Goal: Browse casually

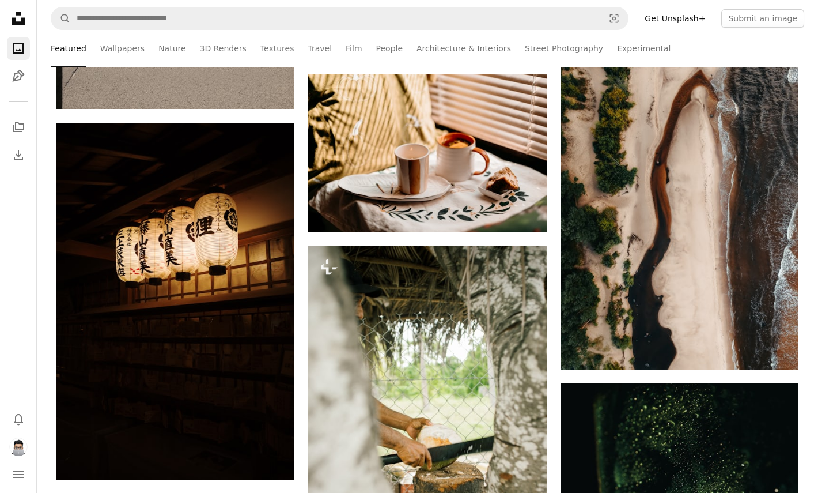
scroll to position [9951, 0]
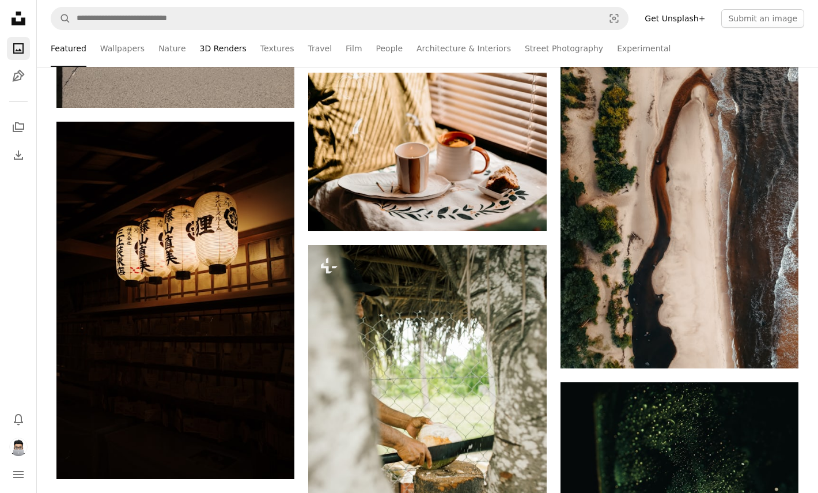
click at [202, 40] on link "3D Renders" at bounding box center [223, 48] width 47 height 37
click at [200, 44] on link "3D Renders" at bounding box center [223, 48] width 47 height 37
click at [281, 48] on link "Textures" at bounding box center [277, 48] width 34 height 37
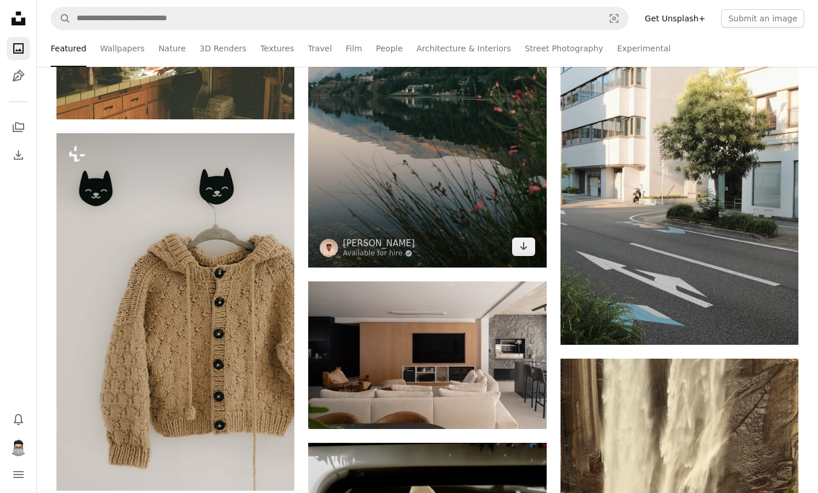
scroll to position [11565, 0]
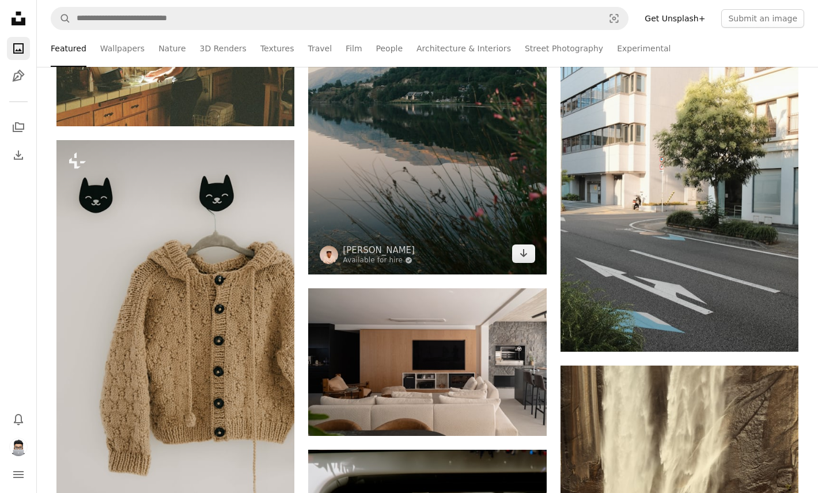
click at [402, 158] on img at bounding box center [427, 95] width 238 height 357
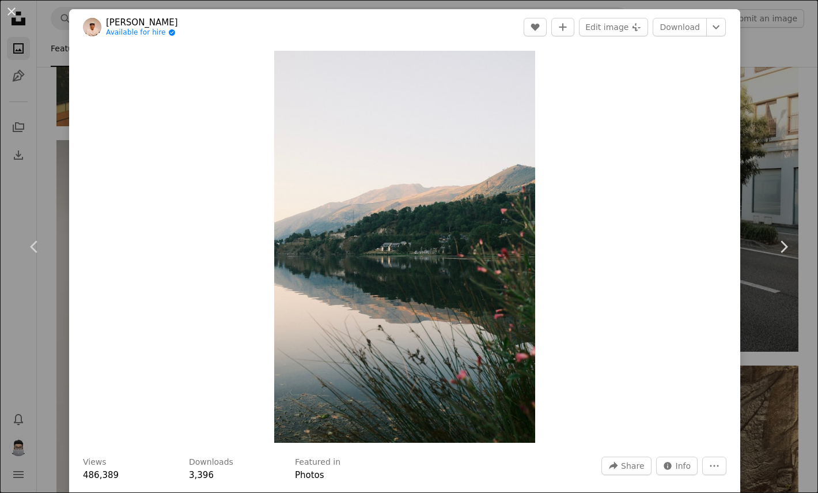
click at [18, 443] on div "An X shape Chevron left Chevron right Antoine LE Available for hire A checkmark…" at bounding box center [409, 246] width 818 height 493
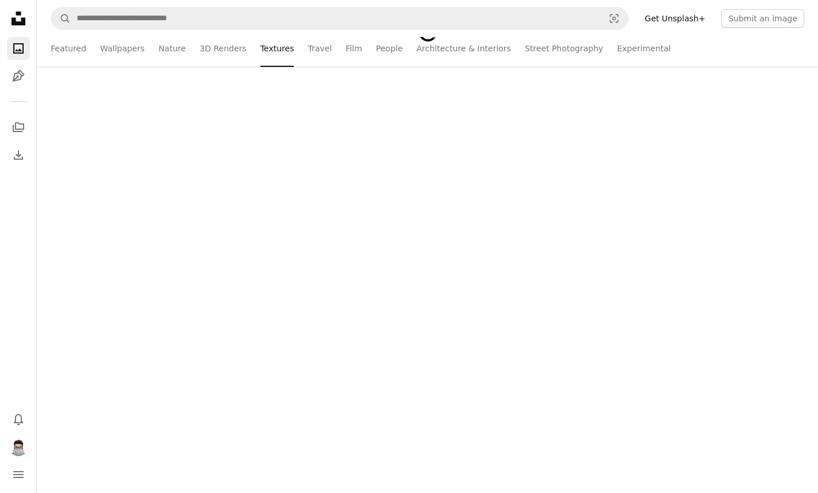
click at [18, 443] on img "Profile" at bounding box center [18, 446] width 18 height 18
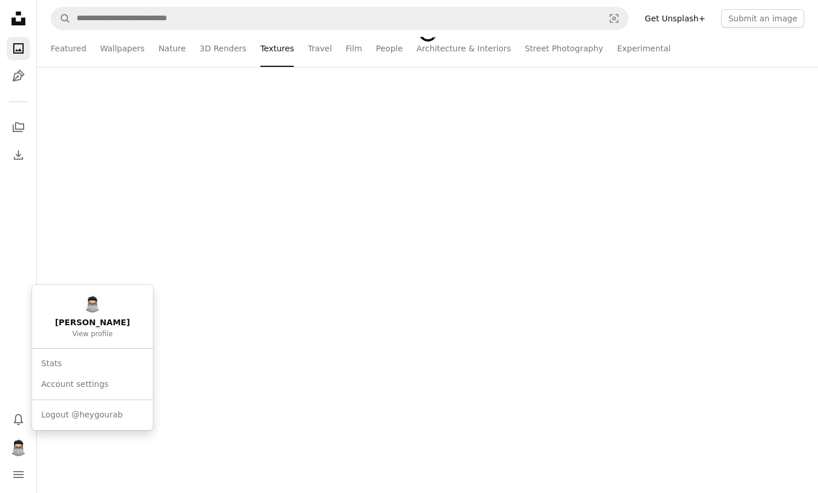
scroll to position [2276, 0]
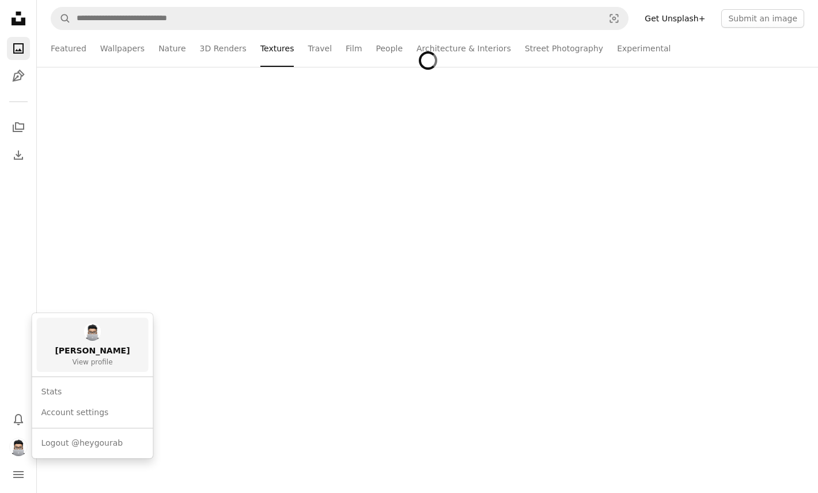
click at [103, 345] on span "[PERSON_NAME]" at bounding box center [92, 351] width 75 height 12
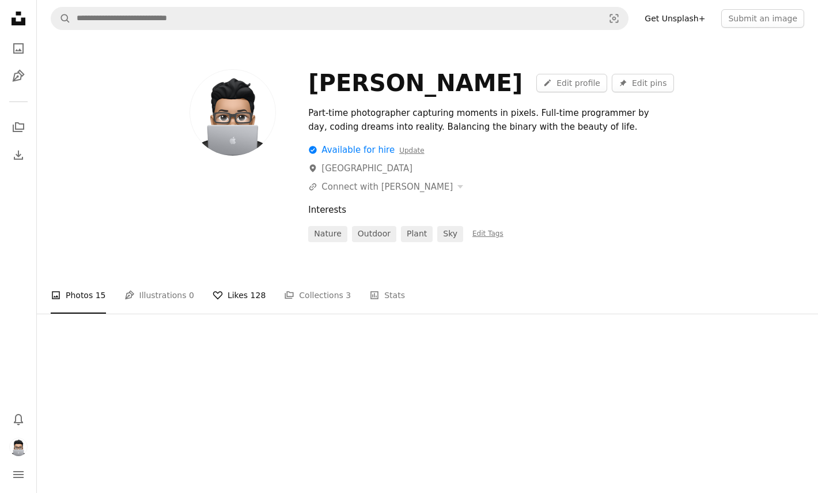
click at [241, 303] on link "A heart Likes 128" at bounding box center [239, 295] width 53 height 37
